Goal: Task Accomplishment & Management: Use online tool/utility

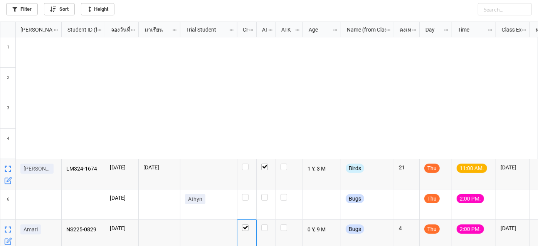
scroll to position [221, 534]
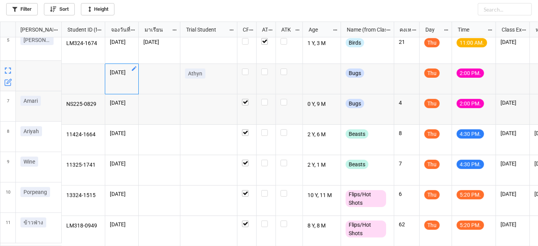
click at [135, 66] on icon "grid" at bounding box center [134, 68] width 5 height 5
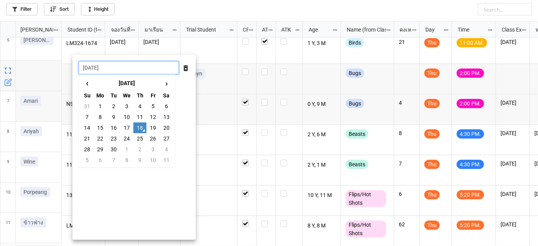
click at [140, 66] on input "[DATE]" at bounding box center [129, 67] width 100 height 13
click at [141, 151] on td "2" at bounding box center [139, 149] width 13 height 11
type input "2/10/2025"
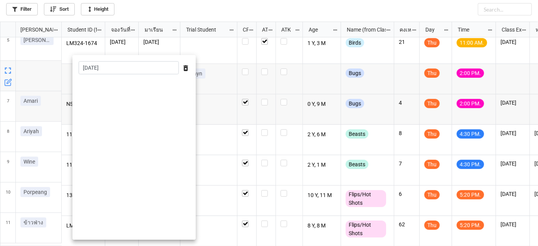
click at [218, 130] on div at bounding box center [269, 123] width 538 height 246
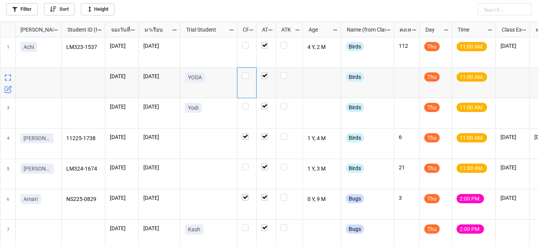
click at [241, 86] on div "grid" at bounding box center [247, 83] width 19 height 30
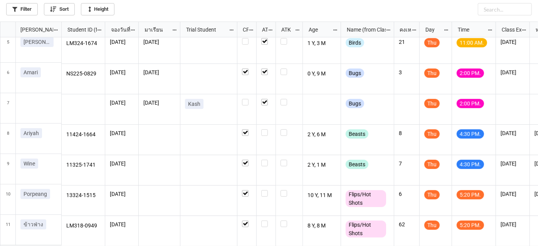
scroll to position [129, 0]
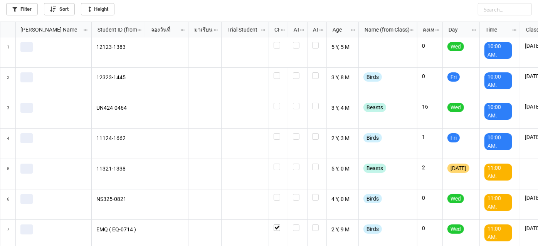
scroll to position [221, 534]
click at [34, 13] on link "Filter" at bounding box center [22, 9] width 32 height 12
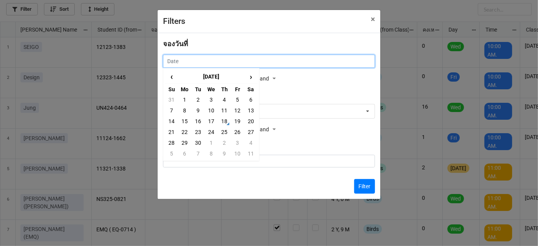
click at [226, 61] on input "text" at bounding box center [269, 61] width 212 height 13
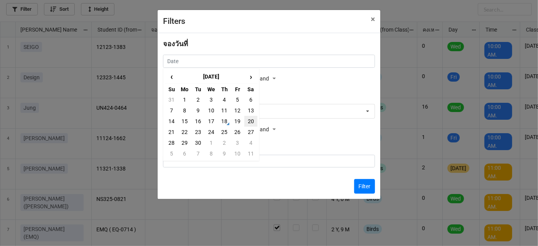
click at [248, 122] on td "20" at bounding box center [250, 121] width 13 height 11
type input "20/9/2025"
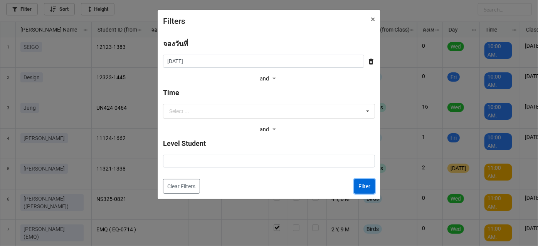
click at [365, 186] on button "Filter" at bounding box center [364, 186] width 21 height 15
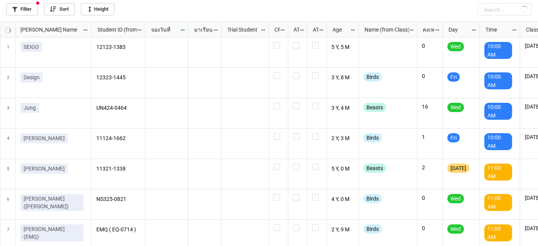
checkbox input "false"
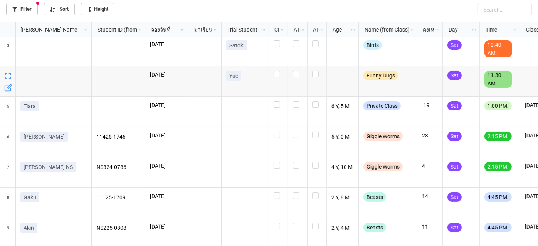
scroll to position [70, 0]
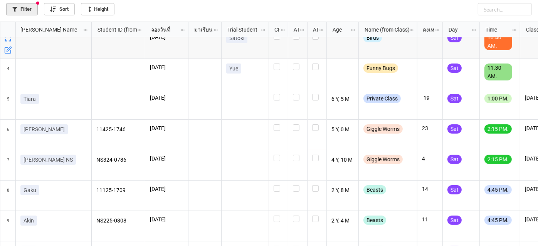
click at [22, 11] on link "Filter" at bounding box center [22, 9] width 32 height 12
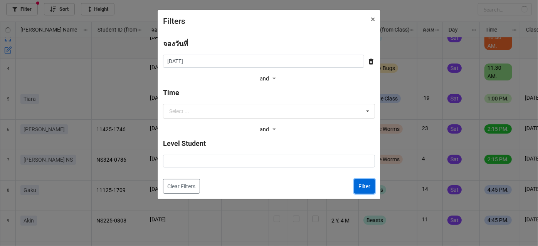
click at [363, 188] on button "Filter" at bounding box center [364, 186] width 21 height 15
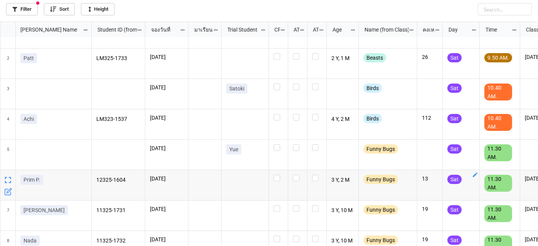
scroll to position [0, 0]
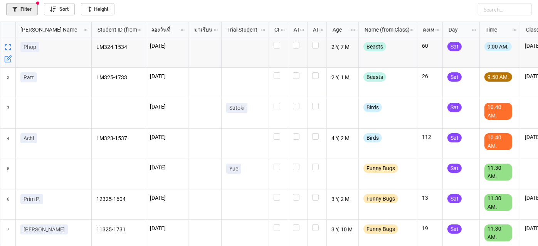
click at [22, 10] on link "Filter" at bounding box center [22, 9] width 32 height 12
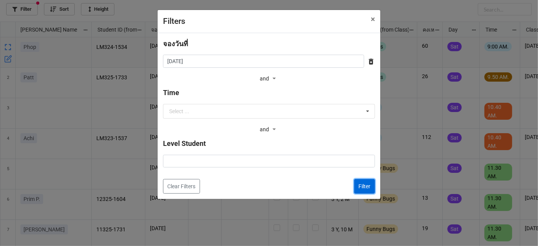
click at [359, 185] on button "Filter" at bounding box center [364, 186] width 21 height 15
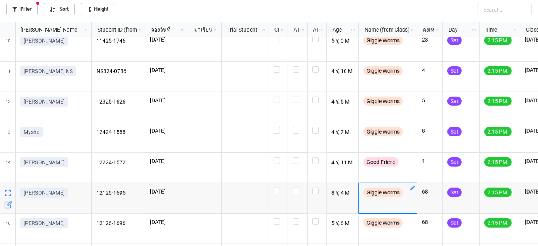
click at [412, 186] on icon "grid" at bounding box center [413, 188] width 6 height 6
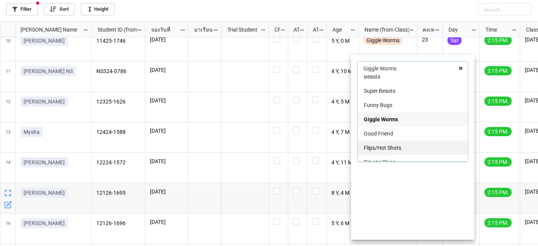
click at [410, 145] on div "Flips/Hot Shots" at bounding box center [413, 148] width 110 height 14
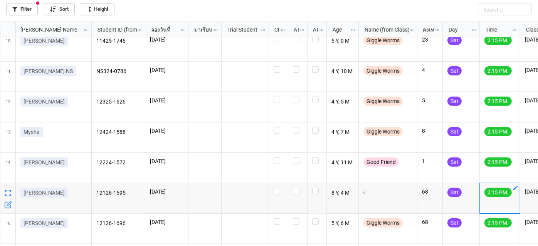
click at [513, 189] on icon "grid" at bounding box center [516, 188] width 6 height 6
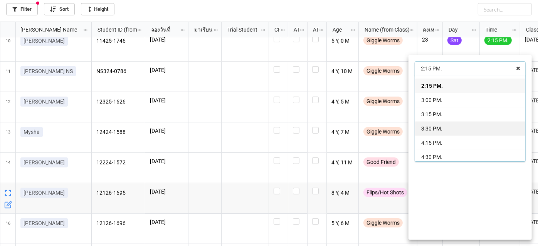
click at [482, 126] on div "3:30 PM." at bounding box center [470, 128] width 110 height 14
